Goal: Task Accomplishment & Management: Complete application form

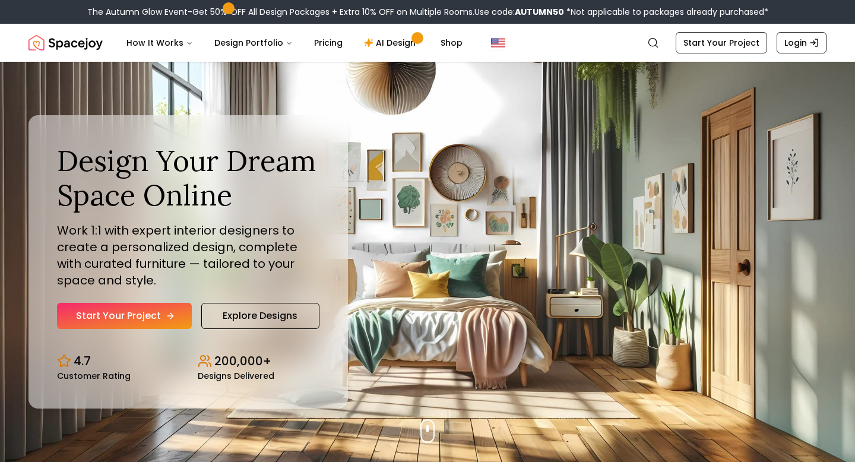
click at [138, 317] on link "Start Your Project" at bounding box center [124, 316] width 135 height 26
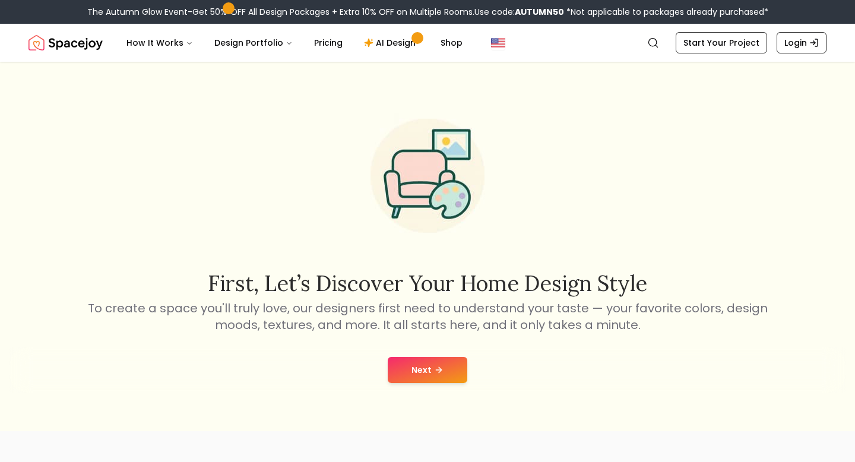
click at [430, 362] on button "Next" at bounding box center [428, 370] width 80 height 26
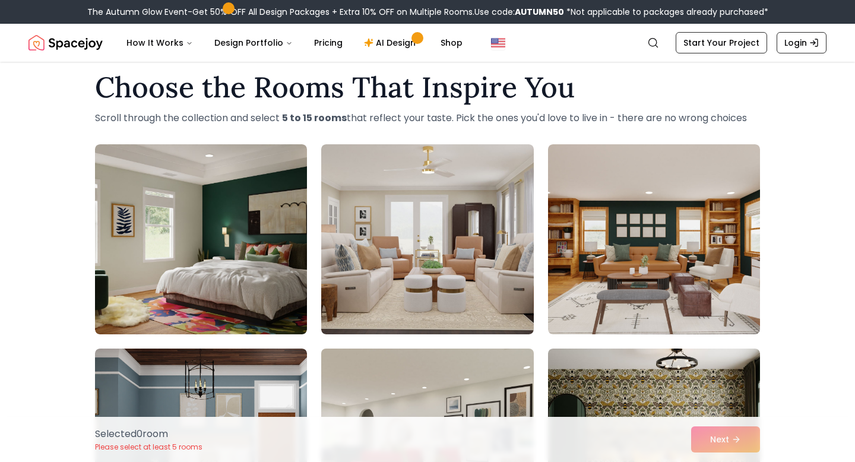
scroll to position [20, 0]
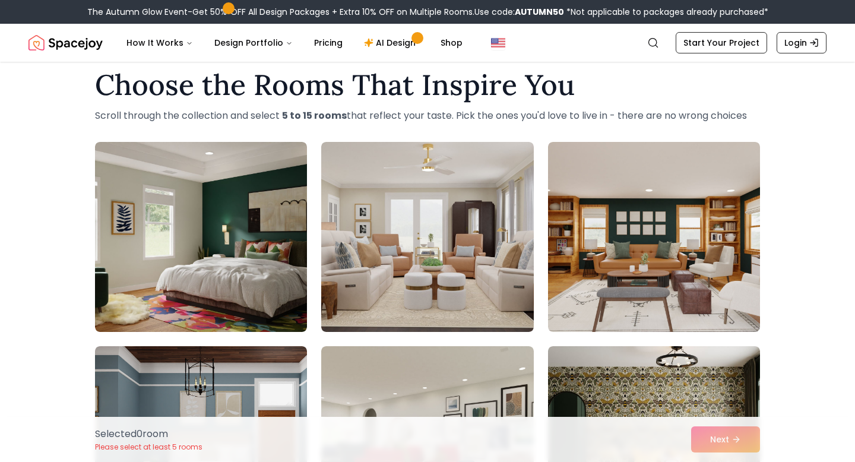
click at [715, 431] on div "Selected 0 room Please select at least 5 rooms Next" at bounding box center [428, 439] width 684 height 45
click at [718, 438] on div "Selected 0 room Please select at least 5 rooms Next" at bounding box center [428, 439] width 684 height 45
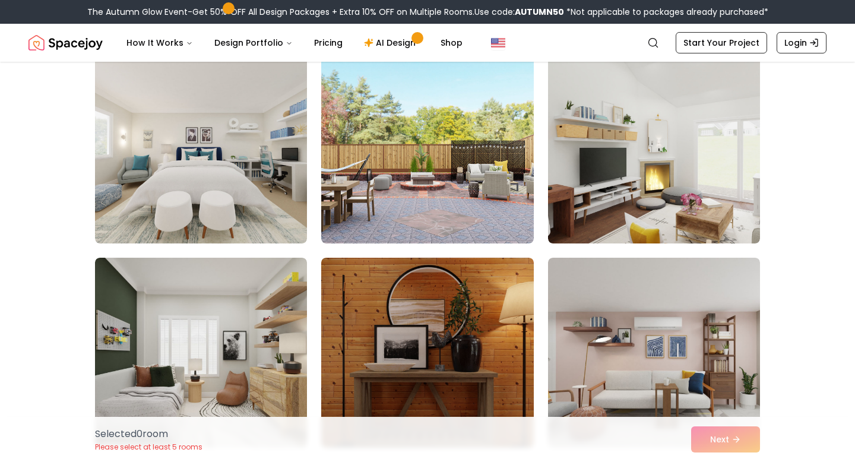
scroll to position [1539, 0]
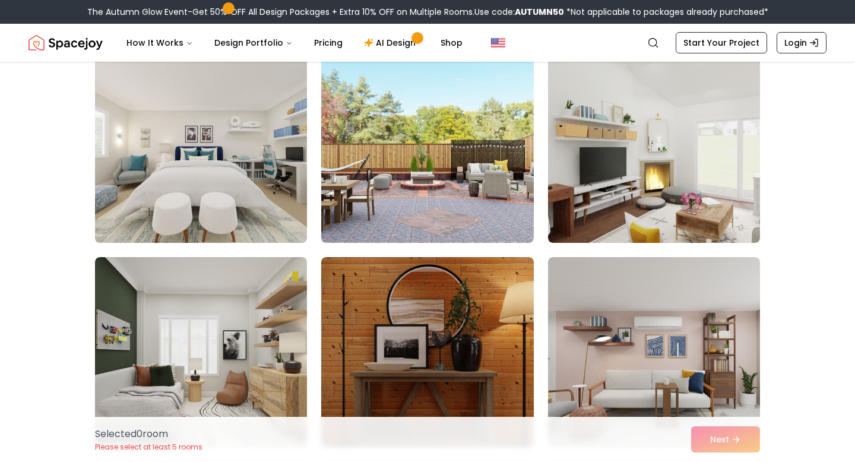
click at [273, 210] on img at bounding box center [201, 148] width 223 height 200
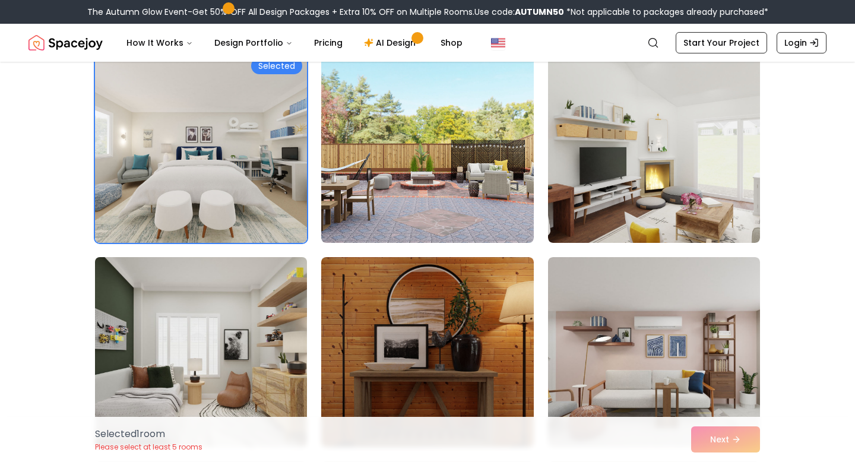
click at [257, 332] on img at bounding box center [201, 352] width 223 height 200
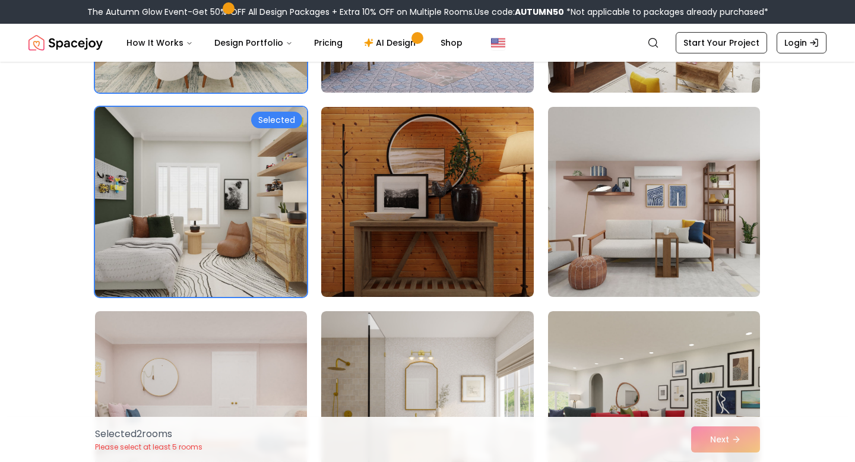
scroll to position [1763, 0]
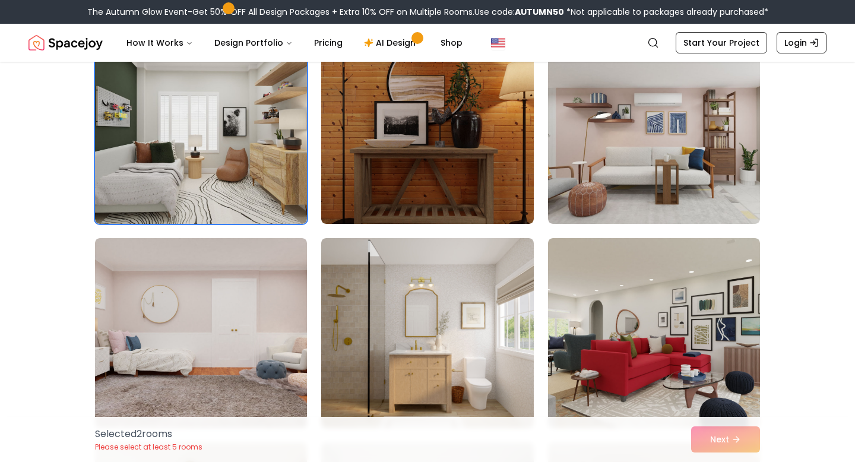
click at [699, 434] on div "Selected 2 room s Please select at least 5 rooms Next" at bounding box center [428, 439] width 684 height 45
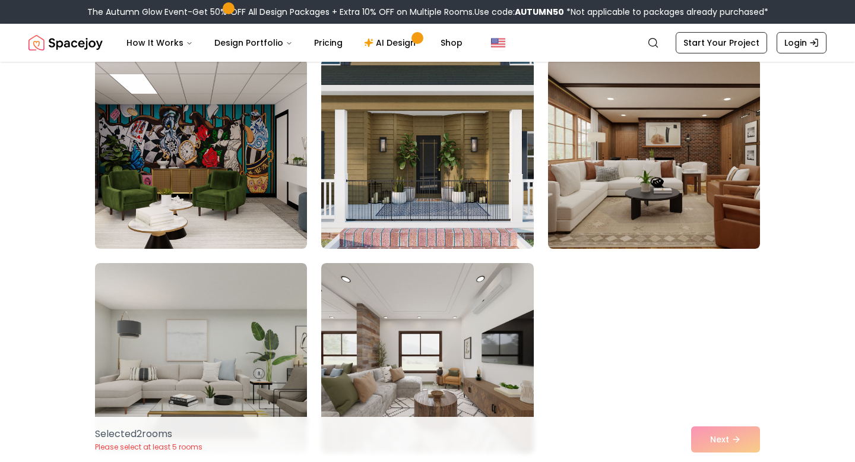
scroll to position [3170, 0]
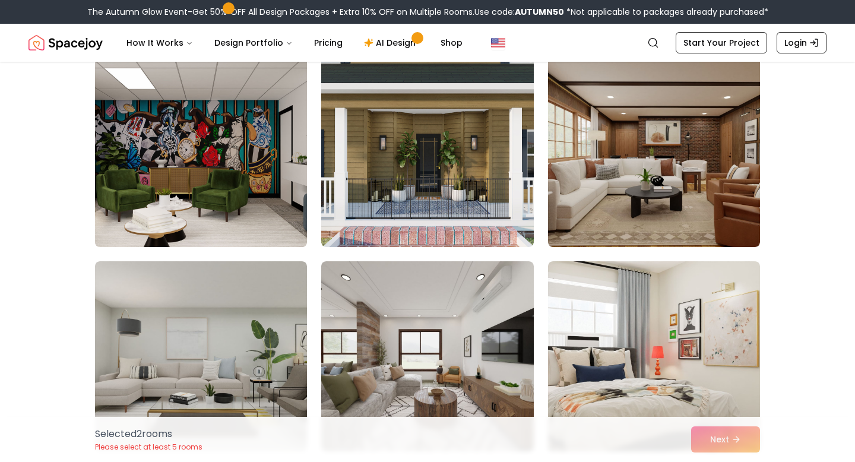
click at [263, 179] on img at bounding box center [201, 152] width 223 height 200
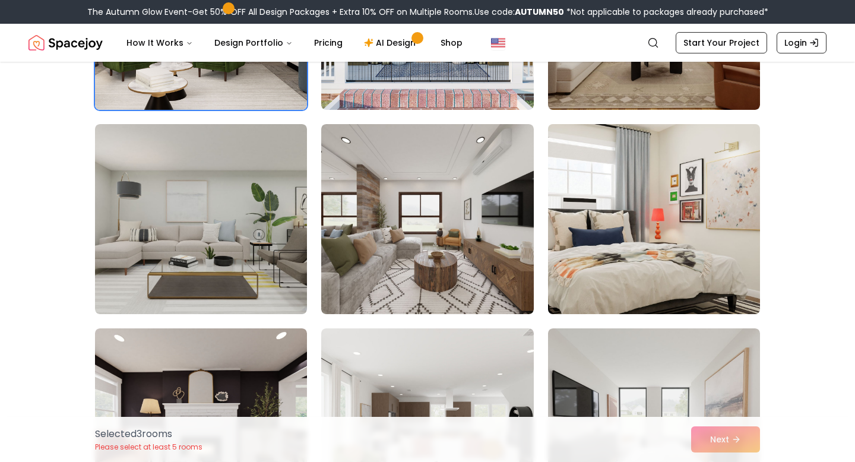
click at [720, 241] on img at bounding box center [654, 219] width 223 height 200
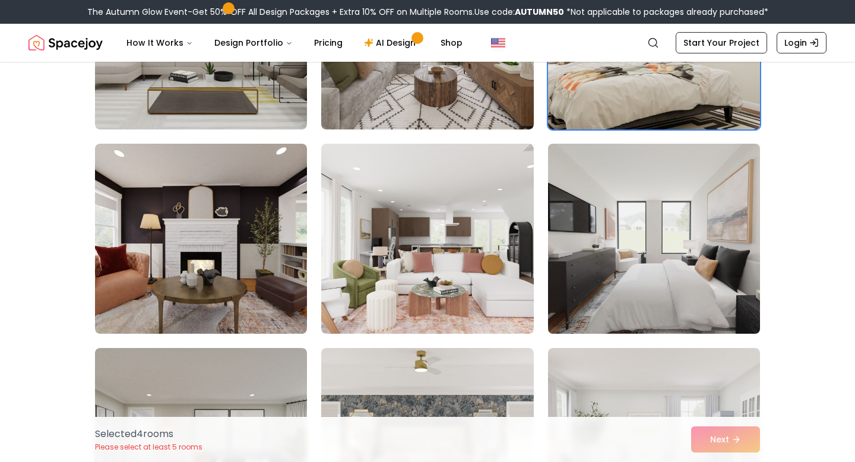
click at [682, 252] on img at bounding box center [654, 239] width 223 height 200
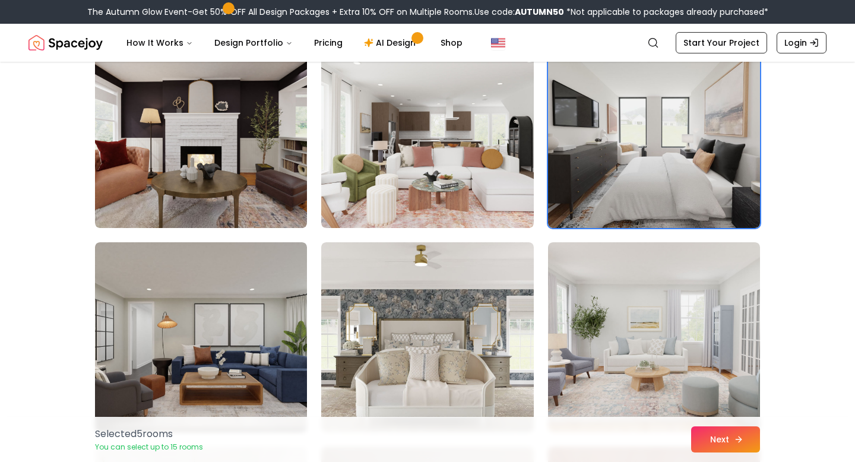
click at [713, 444] on button "Next" at bounding box center [726, 440] width 69 height 26
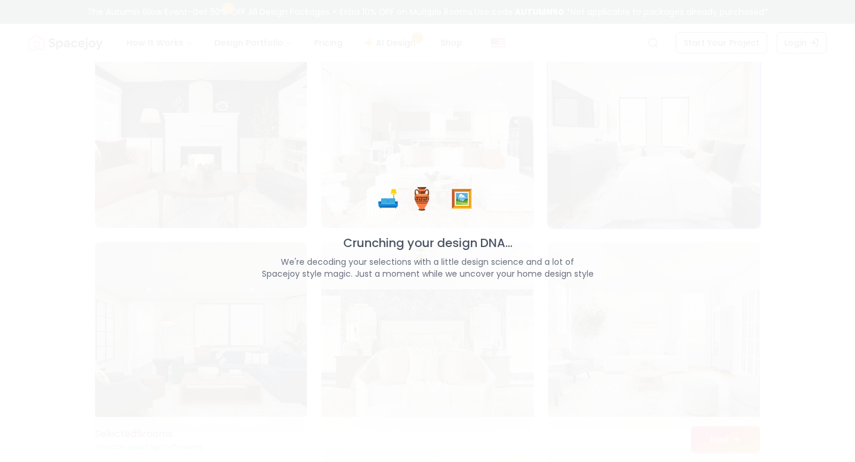
scroll to position [3598, 0]
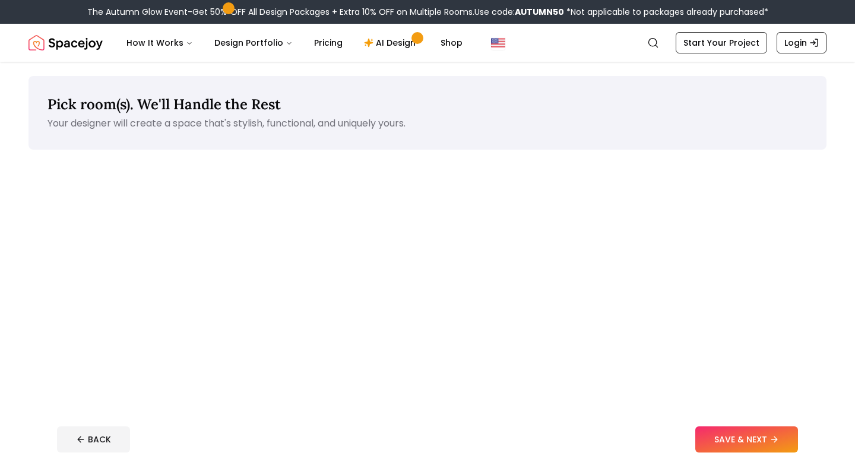
click at [722, 439] on button "SAVE & NEXT" at bounding box center [747, 440] width 103 height 26
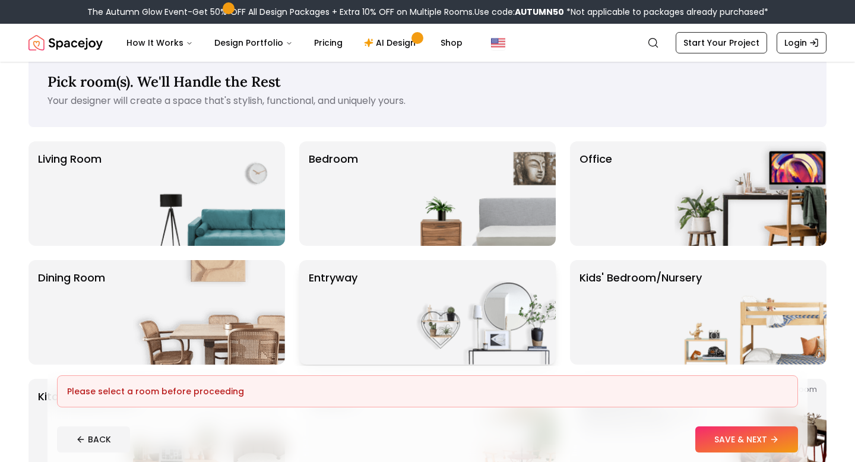
scroll to position [35, 0]
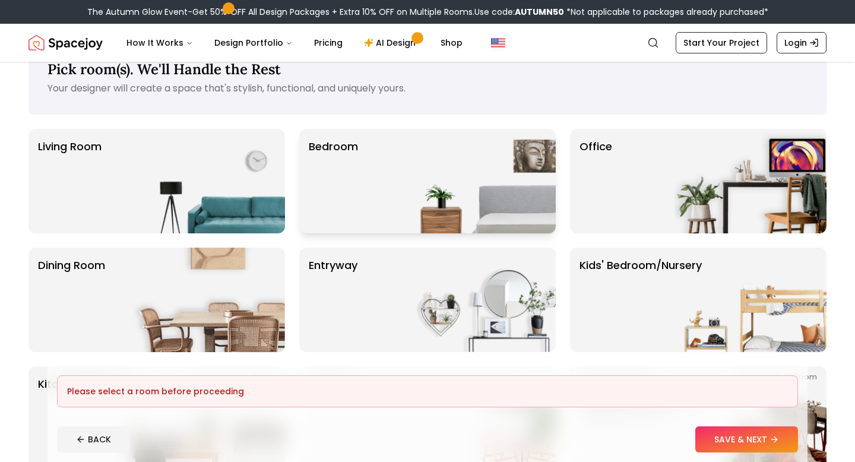
click at [396, 192] on div "Bedroom" at bounding box center [427, 181] width 257 height 105
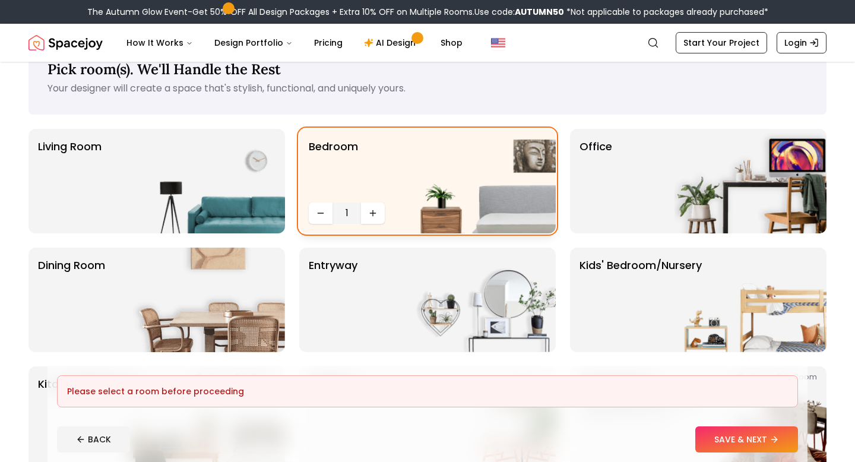
scroll to position [47, 0]
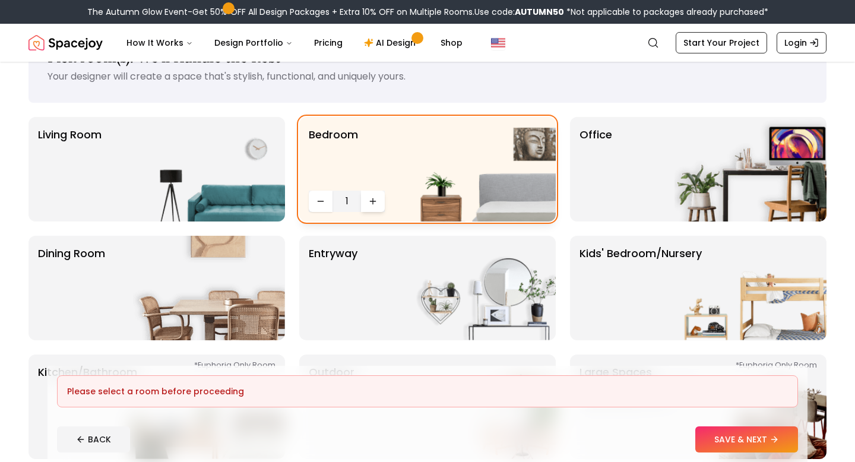
click at [375, 199] on icon "Increase quantity" at bounding box center [373, 202] width 10 height 10
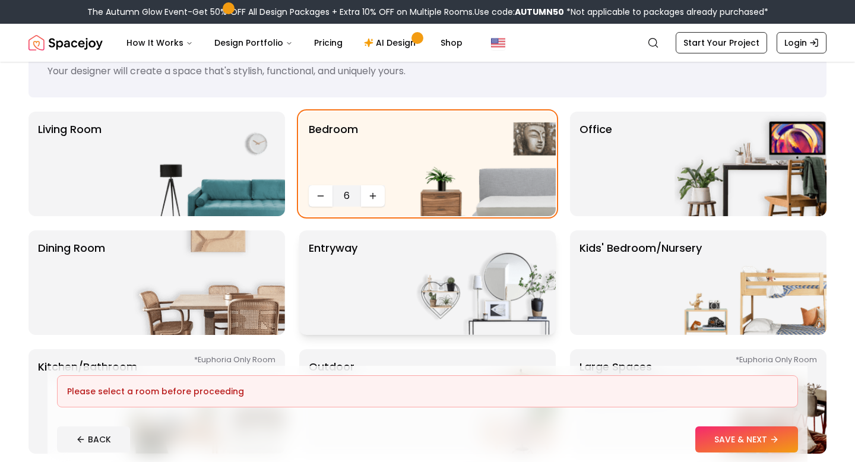
scroll to position [61, 0]
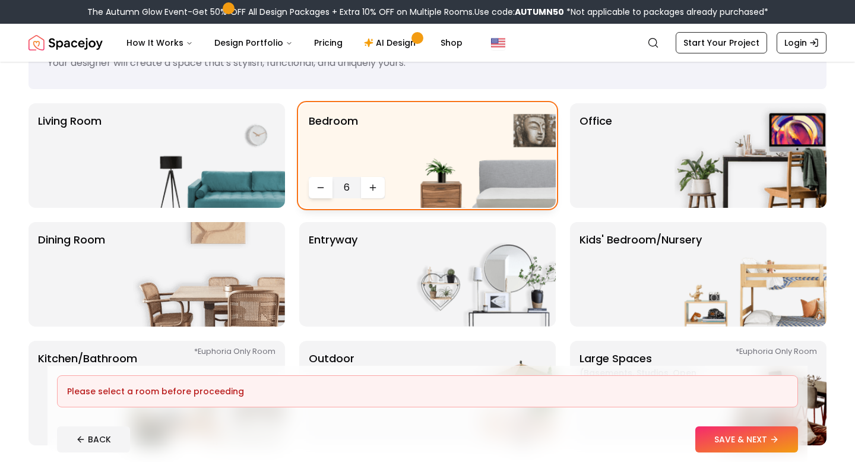
click at [319, 193] on button "Decrease quantity" at bounding box center [321, 187] width 24 height 21
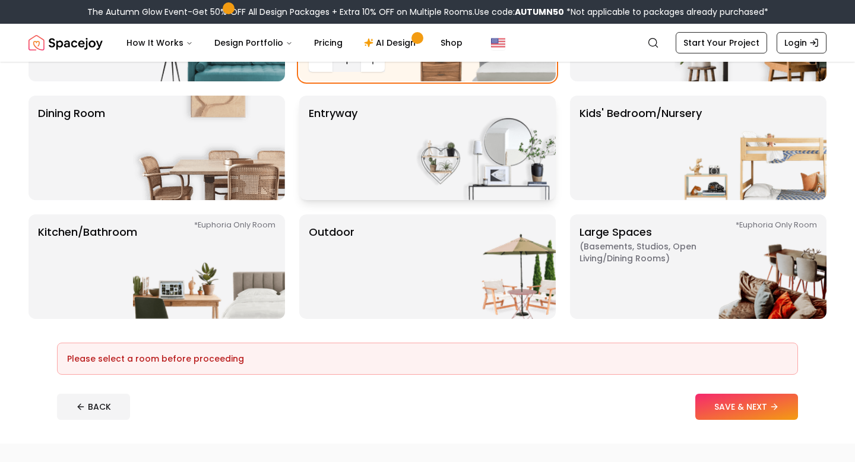
scroll to position [188, 0]
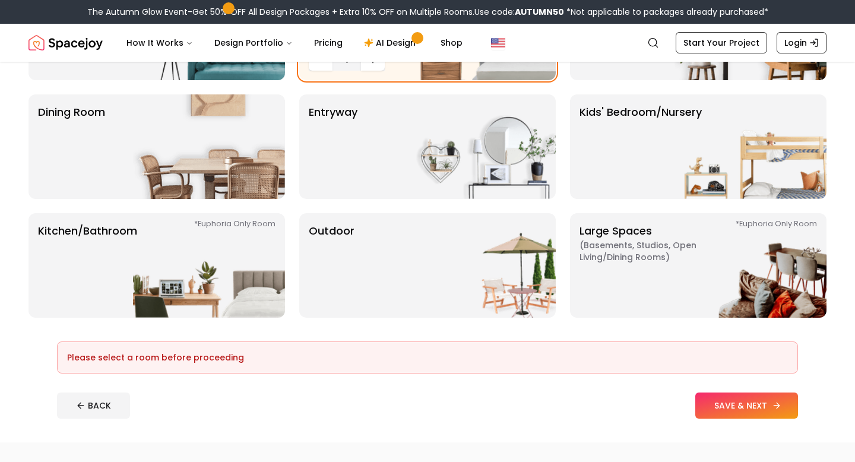
click at [734, 396] on button "SAVE & NEXT" at bounding box center [747, 406] width 103 height 26
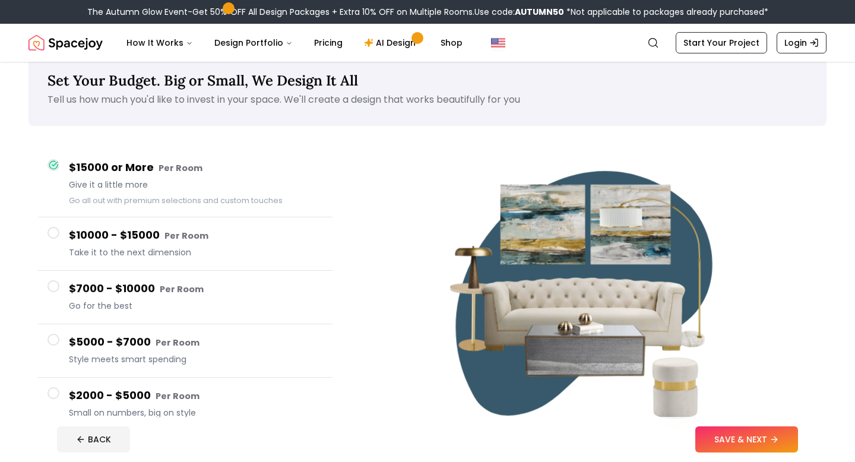
scroll to position [71, 0]
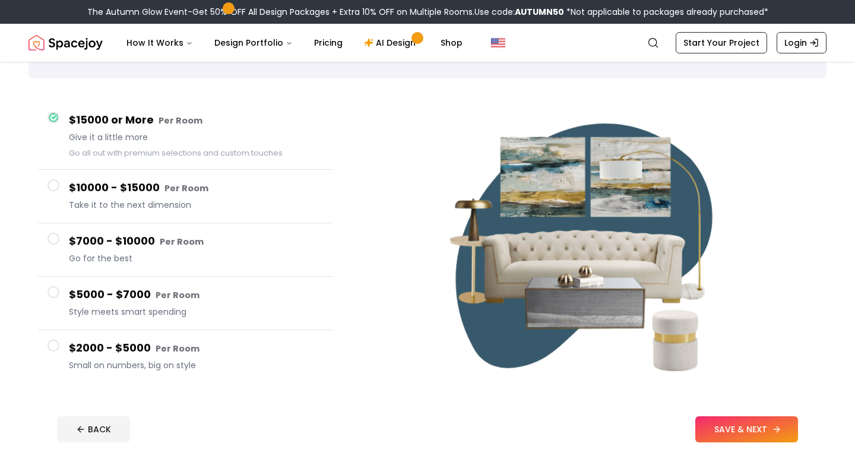
click at [757, 425] on button "SAVE & NEXT" at bounding box center [747, 429] width 103 height 26
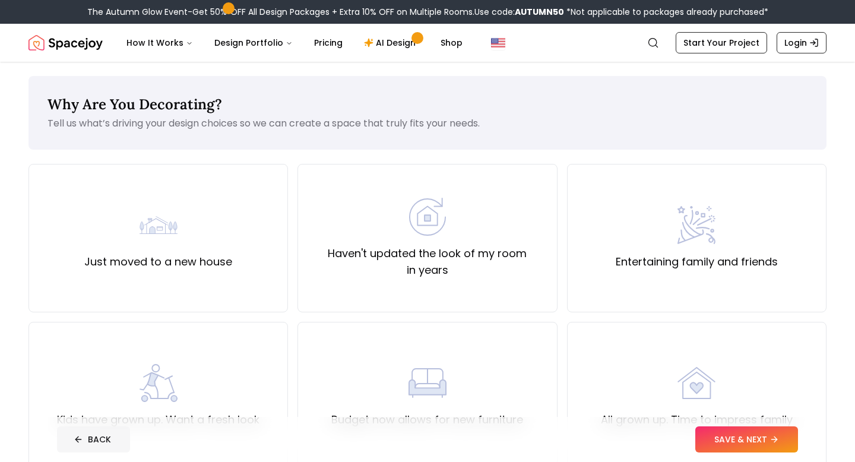
click at [111, 440] on button "BACK" at bounding box center [93, 440] width 73 height 26
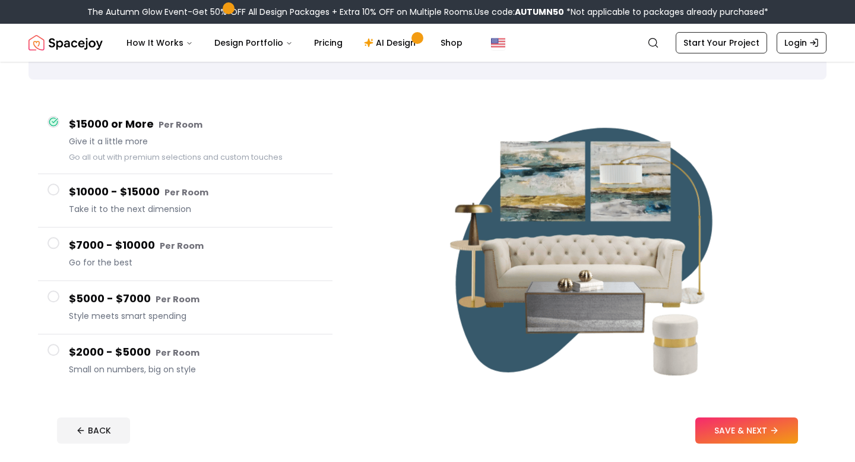
scroll to position [71, 0]
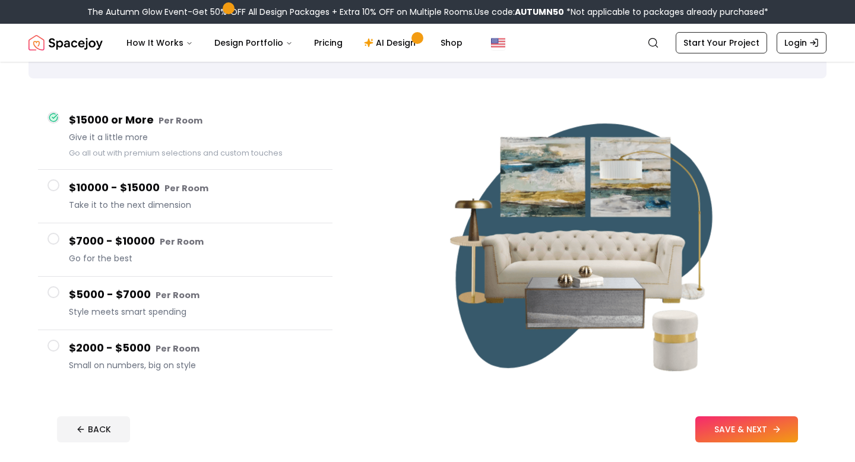
click at [724, 430] on button "SAVE & NEXT" at bounding box center [747, 429] width 103 height 26
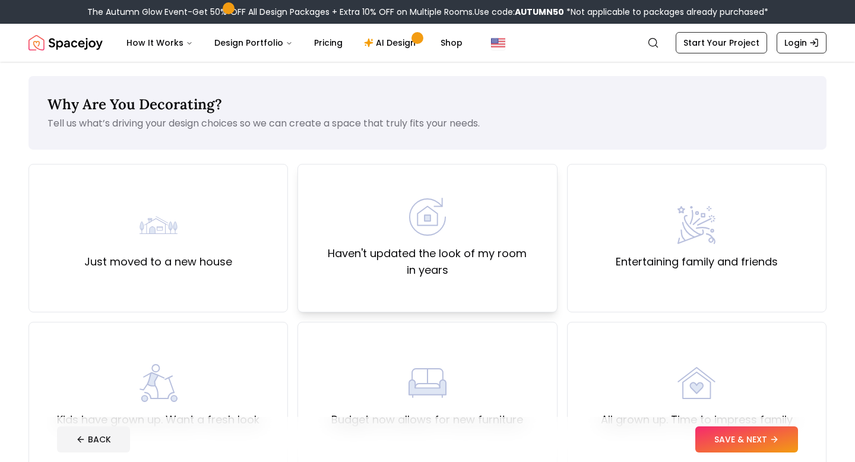
click at [381, 265] on label "Haven't updated the look of my room in years" at bounding box center [427, 261] width 239 height 33
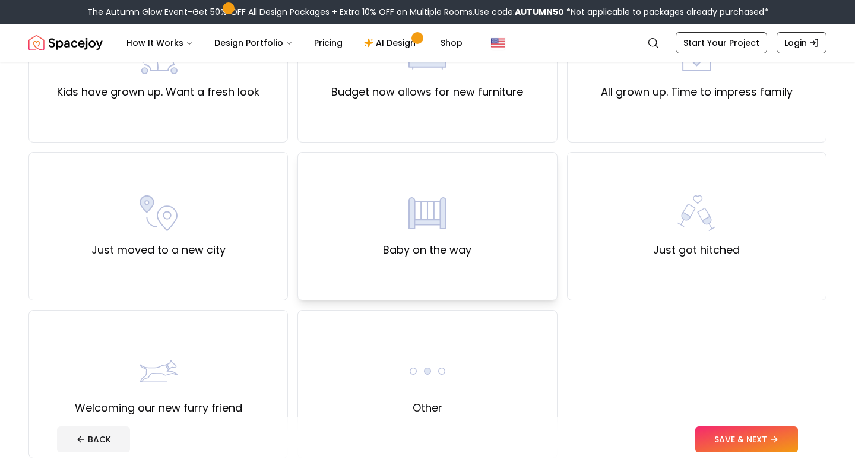
scroll to position [341, 0]
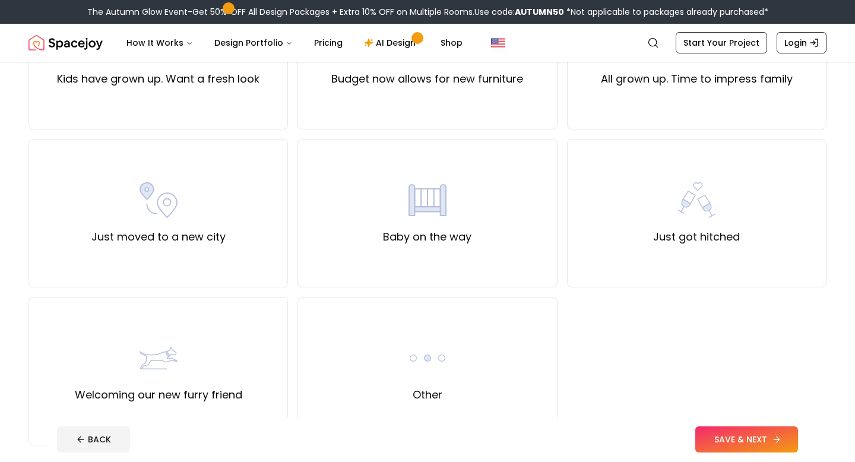
click at [722, 435] on button "SAVE & NEXT" at bounding box center [747, 440] width 103 height 26
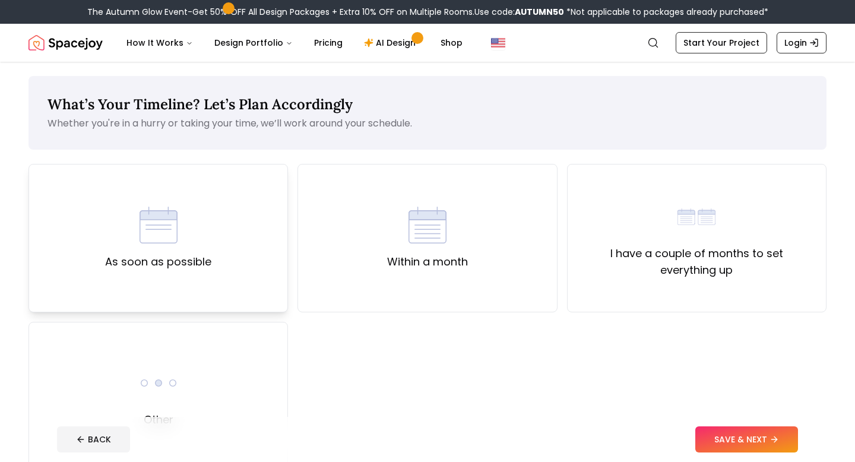
click at [232, 259] on div "As soon as possible" at bounding box center [159, 238] width 260 height 149
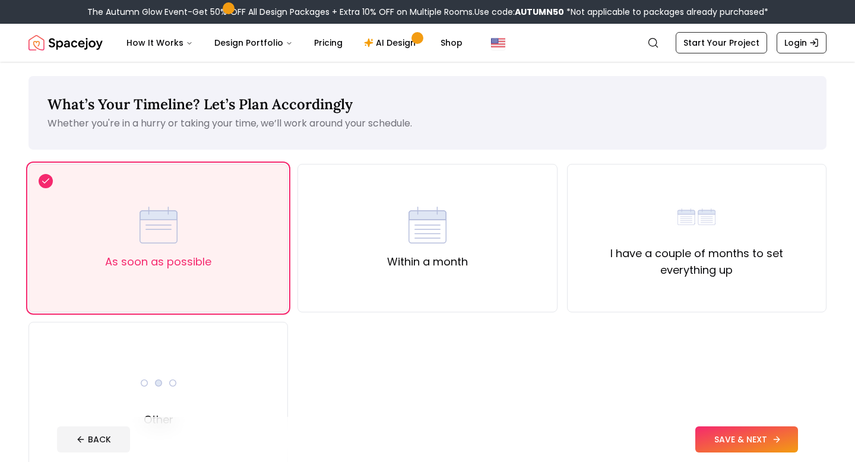
click at [721, 428] on button "SAVE & NEXT" at bounding box center [747, 440] width 103 height 26
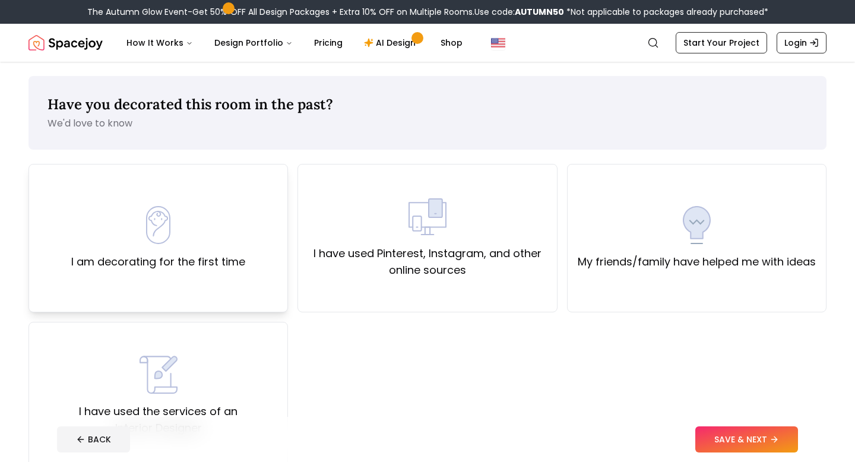
click at [249, 220] on div "I am decorating for the first time" at bounding box center [159, 238] width 260 height 149
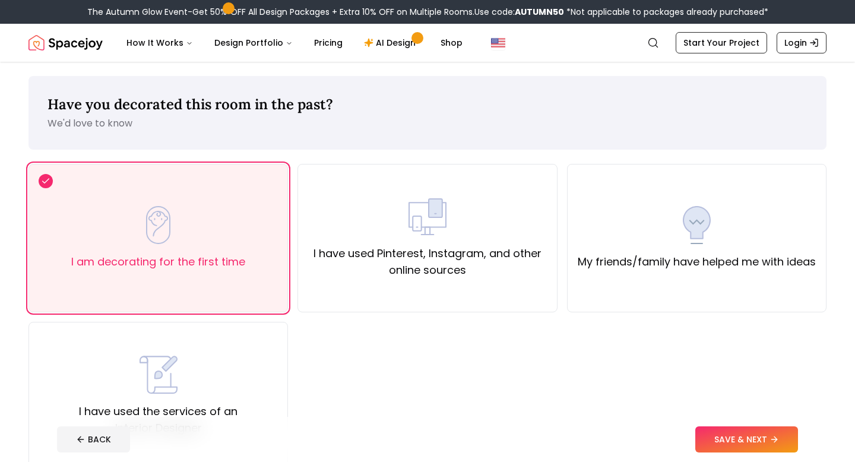
click at [727, 454] on footer "BACK SAVE & NEXT" at bounding box center [428, 439] width 760 height 45
click at [730, 446] on button "SAVE & NEXT" at bounding box center [747, 440] width 103 height 26
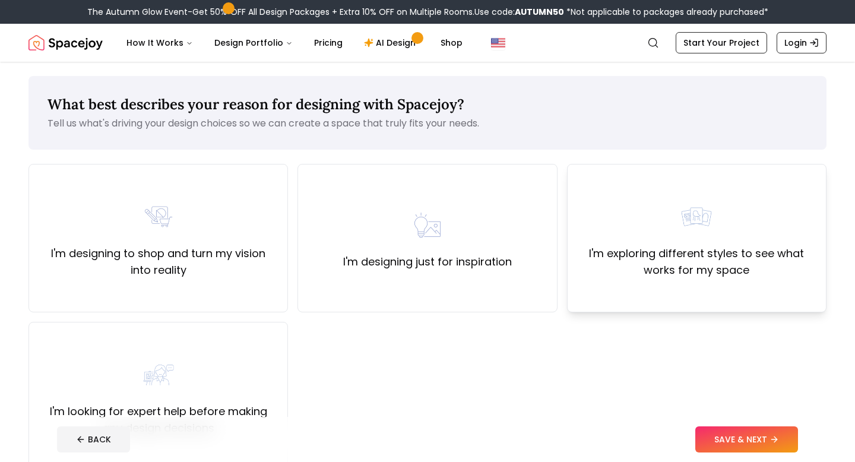
click at [673, 252] on label "I'm exploring different styles to see what works for my space" at bounding box center [696, 261] width 239 height 33
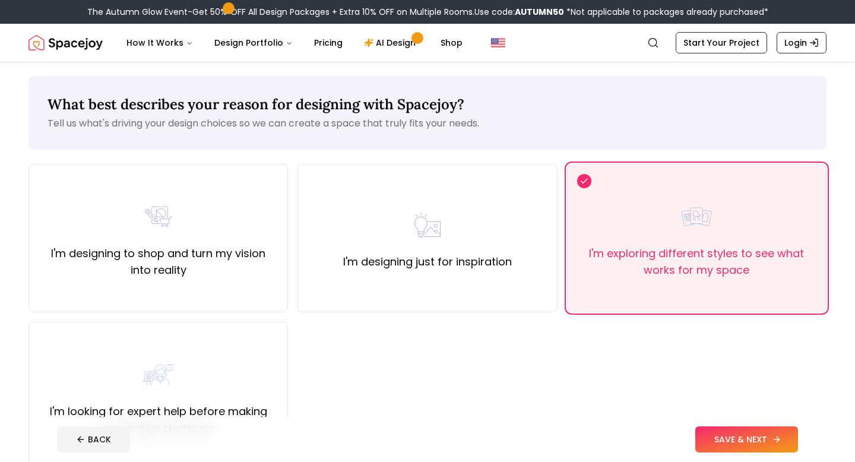
click at [718, 442] on button "SAVE & NEXT" at bounding box center [747, 440] width 103 height 26
